Goal: Information Seeking & Learning: Learn about a topic

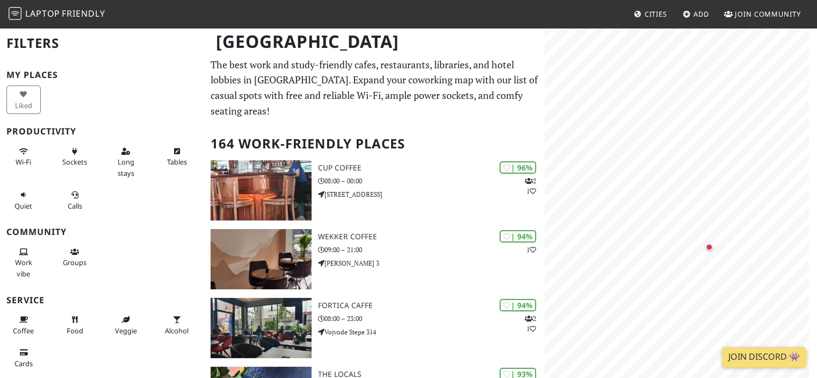
click at [817, 343] on html "Laptop Friendly Cities Add Join Community Belgrade Filters My Places Liked Prod…" at bounding box center [408, 189] width 817 height 378
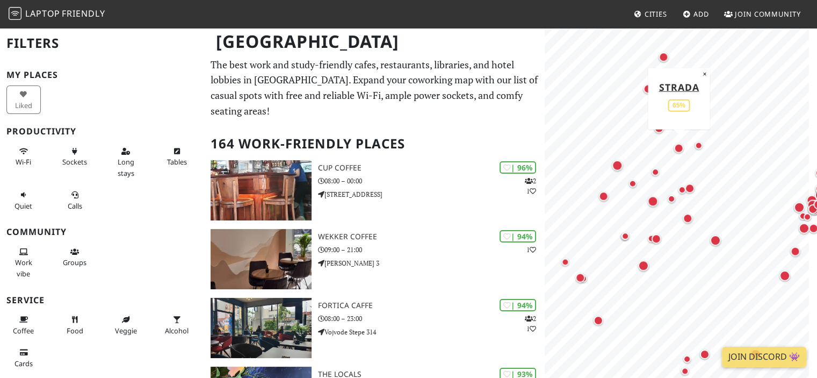
drag, startPoint x: 704, startPoint y: 271, endPoint x: 679, endPoint y: 152, distance: 121.4
click at [679, 152] on div "Map marker" at bounding box center [679, 148] width 14 height 14
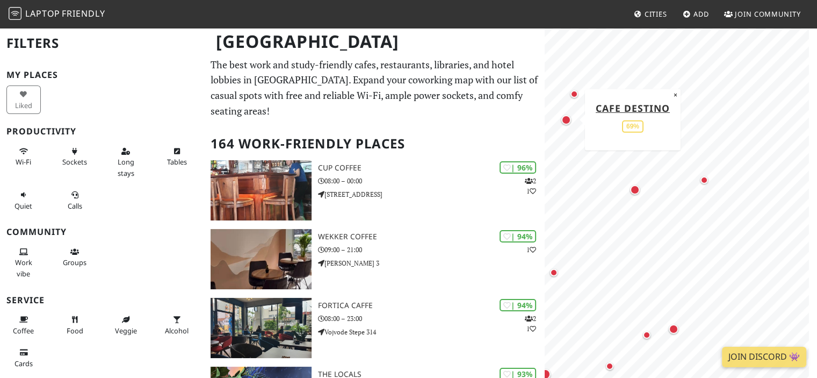
click at [568, 122] on div "Map marker" at bounding box center [566, 120] width 10 height 10
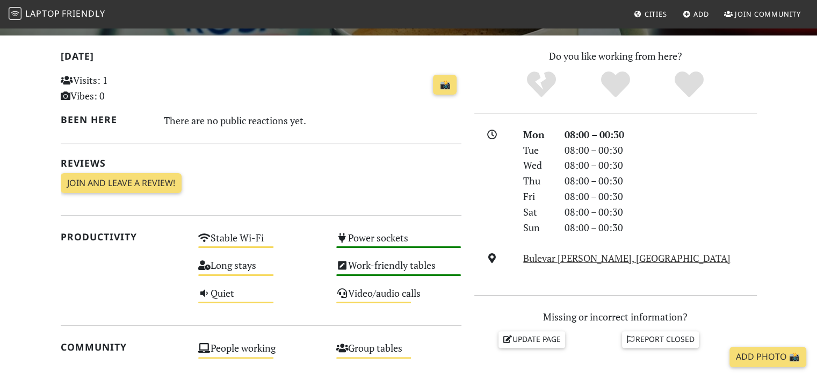
scroll to position [269, 0]
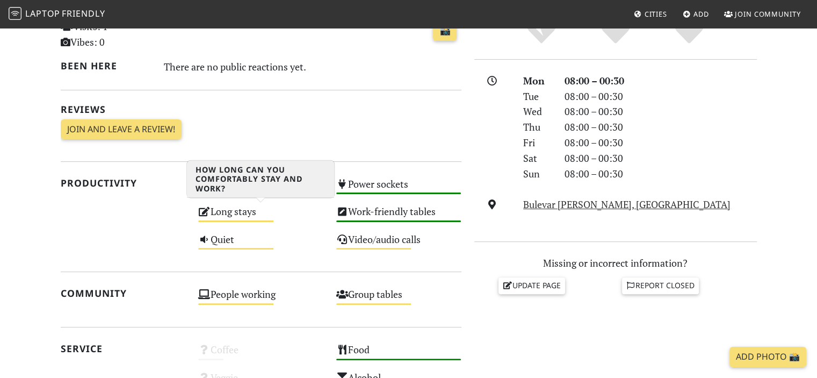
click at [219, 217] on div "Long stays Medium" at bounding box center [261, 216] width 138 height 27
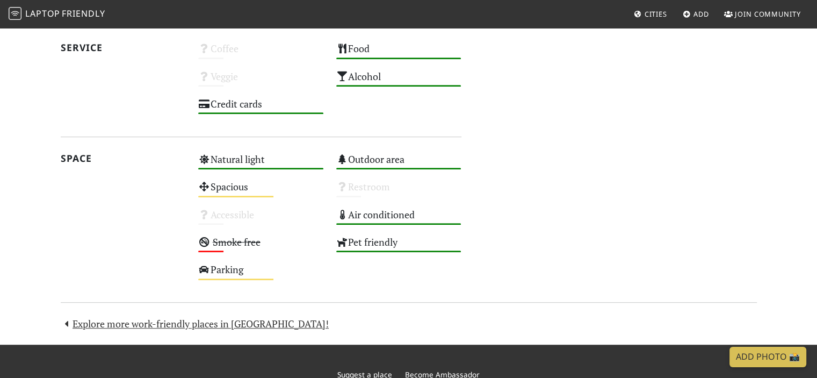
scroll to position [582, 0]
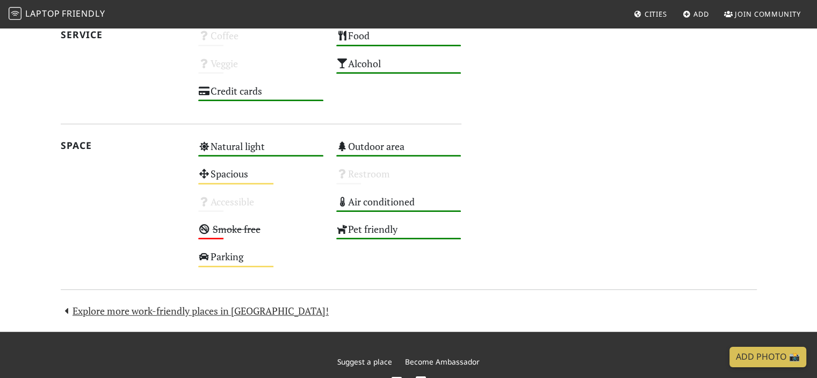
click at [132, 316] on div "Today Visits: 1 Vibes: 0 📸 Been here There are no public reactions yet. Reviews…" at bounding box center [408, 0] width 709 height 638
click at [132, 313] on link "Explore more work-friendly places in [GEOGRAPHIC_DATA]!" at bounding box center [195, 310] width 269 height 13
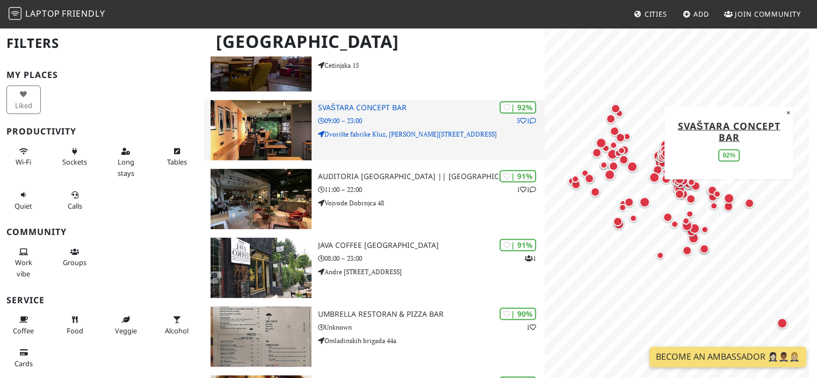
scroll to position [484, 0]
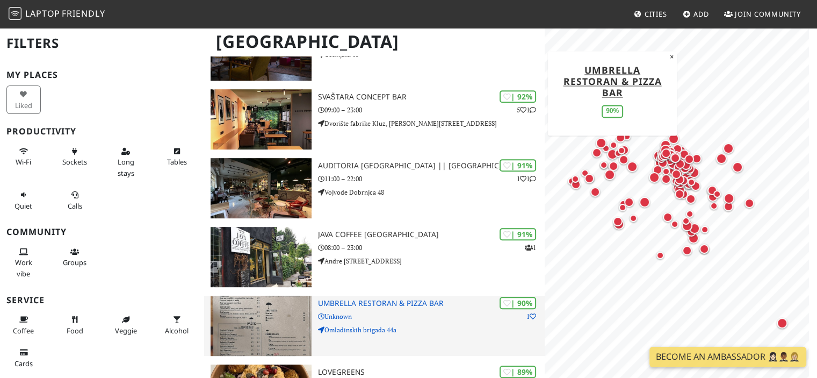
click at [346, 304] on h3 "Umbrella restoran & pizza bar" at bounding box center [431, 303] width 227 height 9
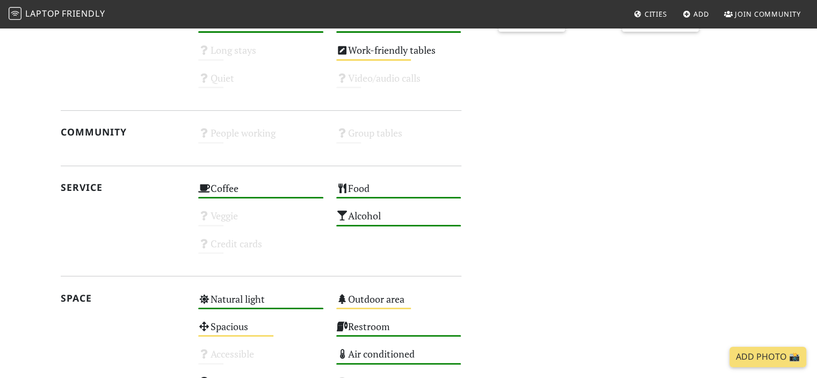
scroll to position [645, 0]
